Goal: Find specific page/section: Find specific page/section

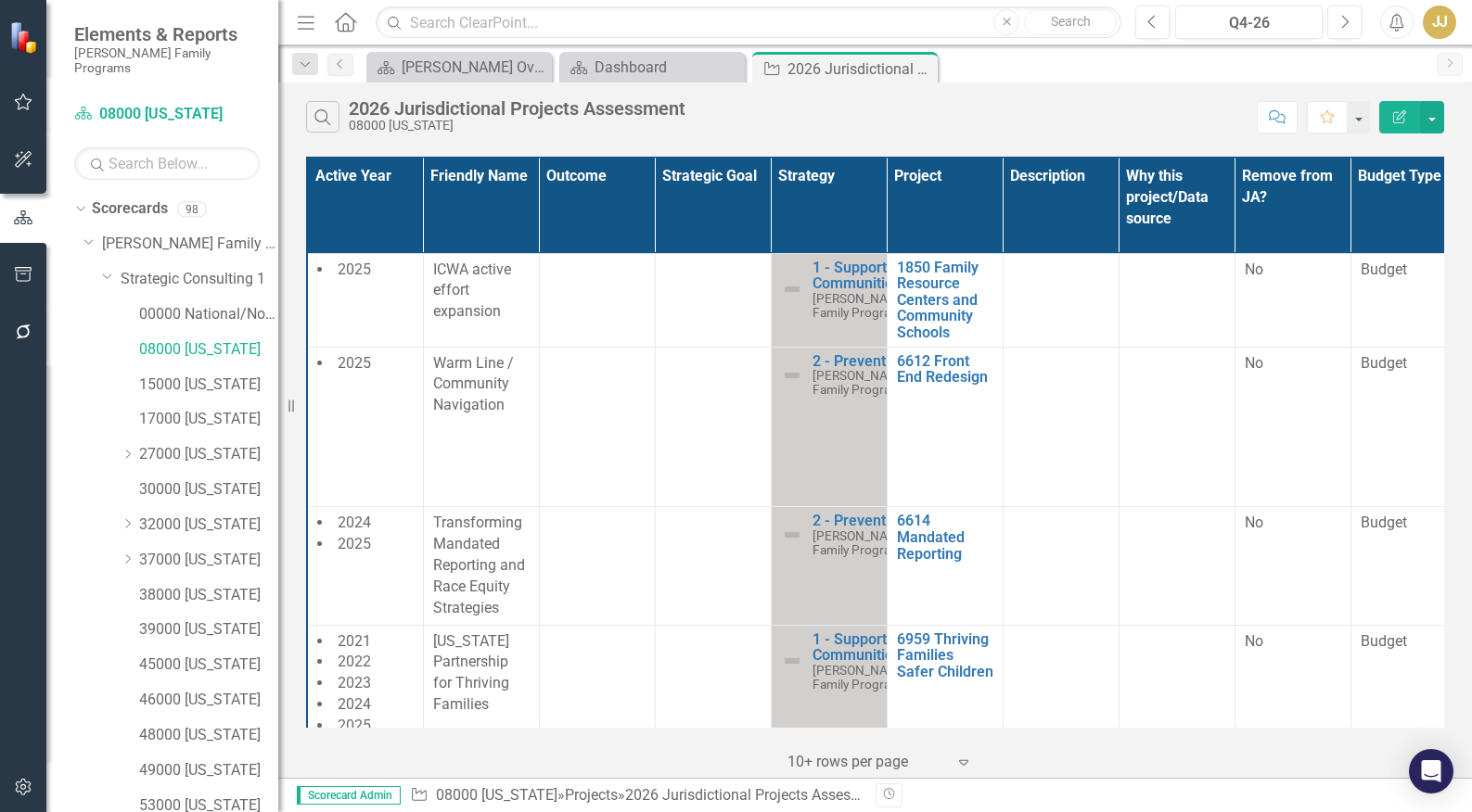
scroll to position [475, 0]
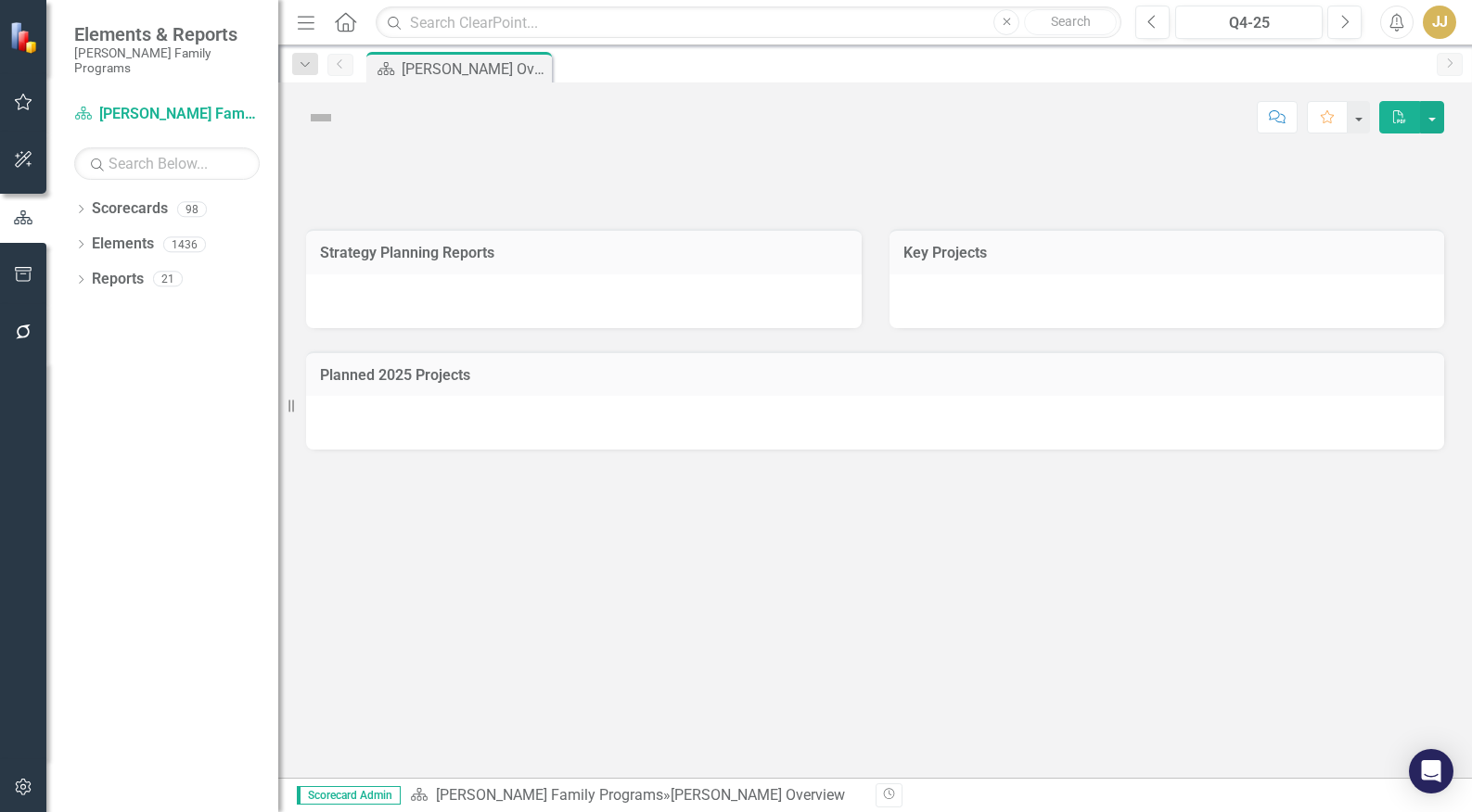
click at [81, 205] on icon "Dropdown" at bounding box center [80, 210] width 13 height 10
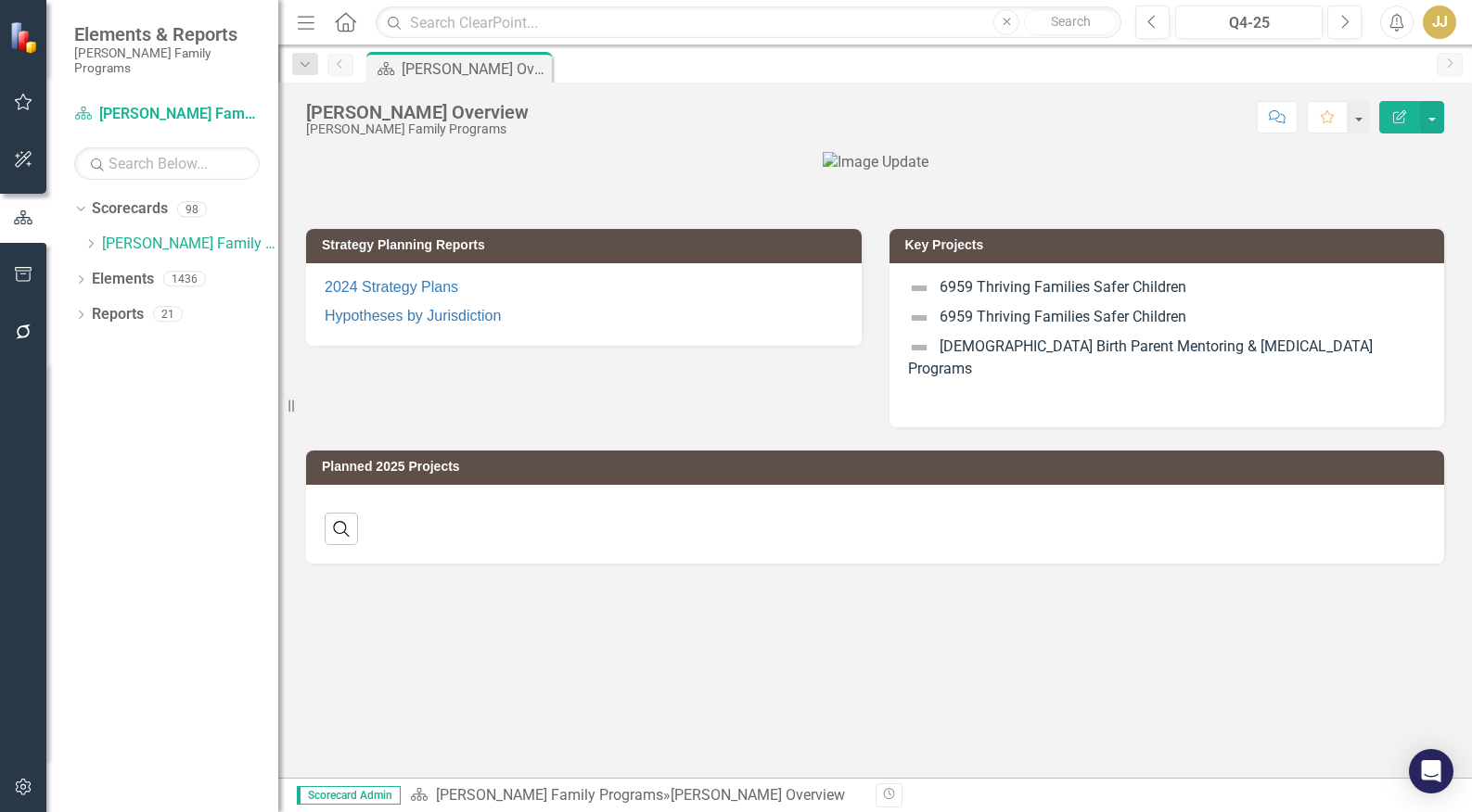
click at [90, 239] on icon "Dropdown" at bounding box center [90, 244] width 14 height 11
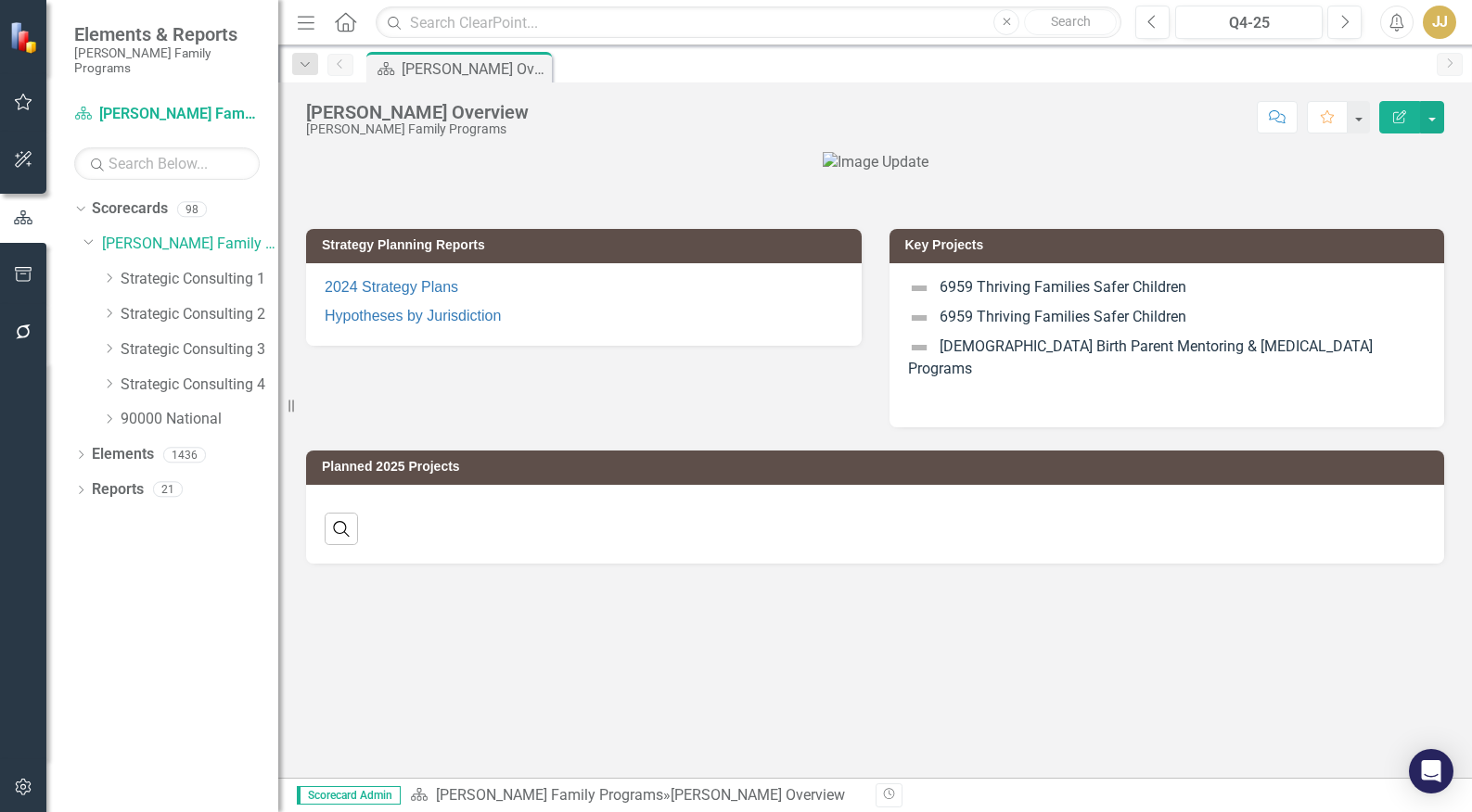
click at [111, 273] on icon "Dropdown" at bounding box center [109, 278] width 14 height 11
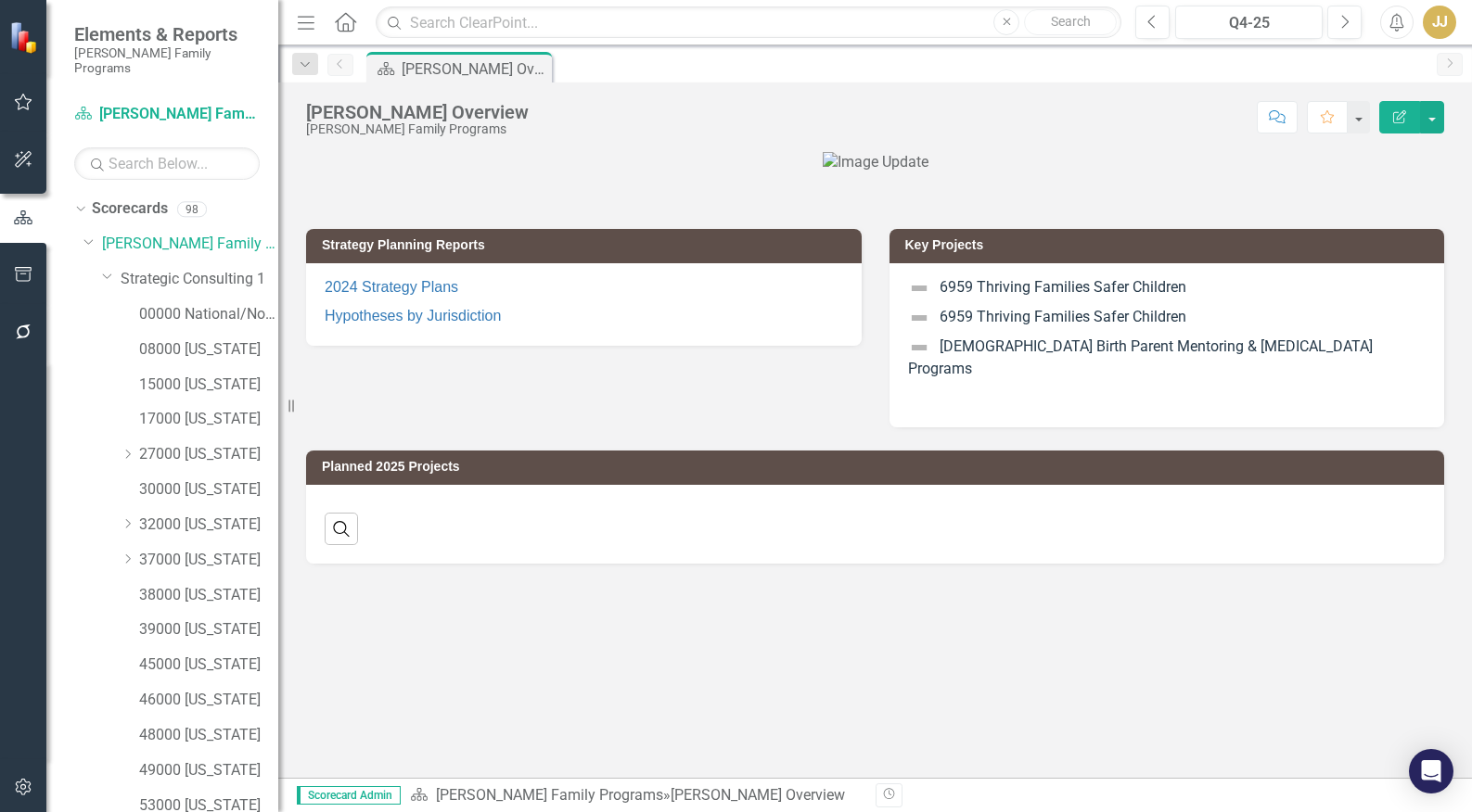
click at [1156, 162] on div at bounding box center [875, 162] width 1138 height 22
